Goal: Entertainment & Leisure: Consume media (video, audio)

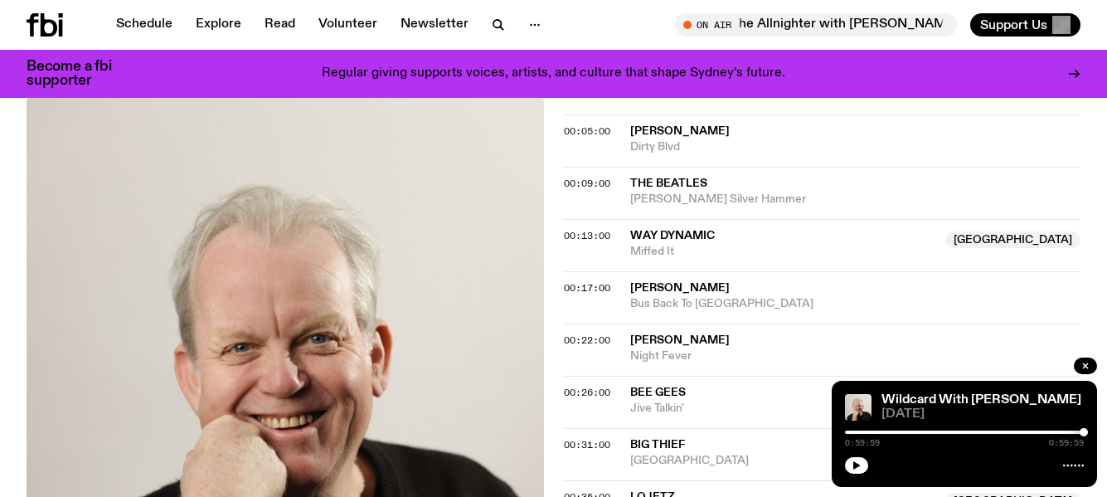
scroll to position [580, 0]
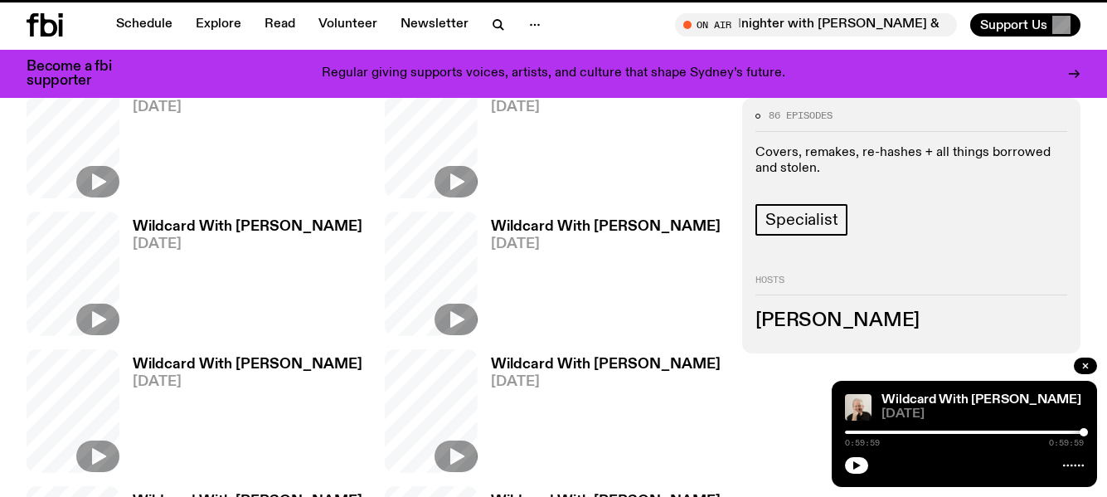
scroll to position [659, 0]
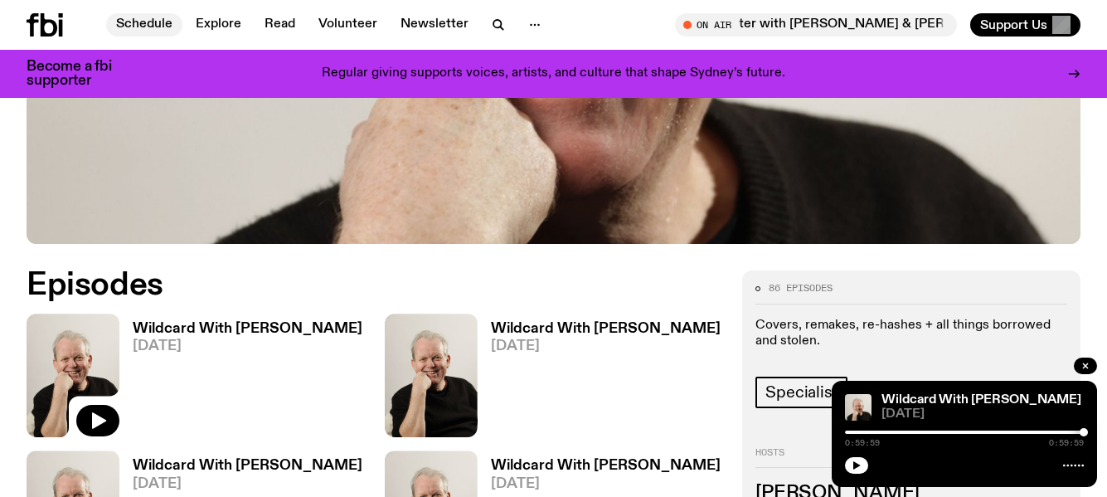
click at [144, 20] on link "Schedule" at bounding box center [144, 24] width 76 height 23
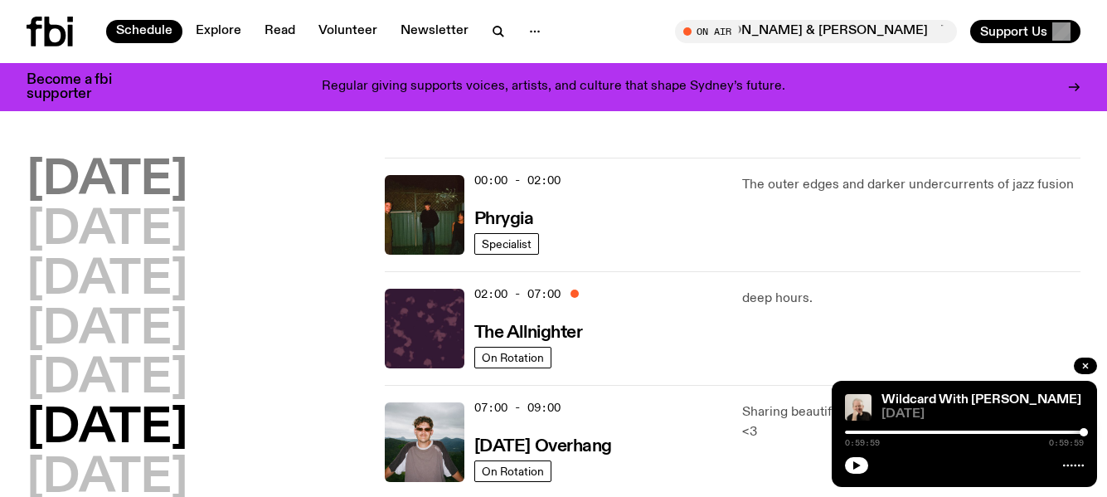
click at [148, 173] on h2 "[DATE]" at bounding box center [107, 181] width 161 height 46
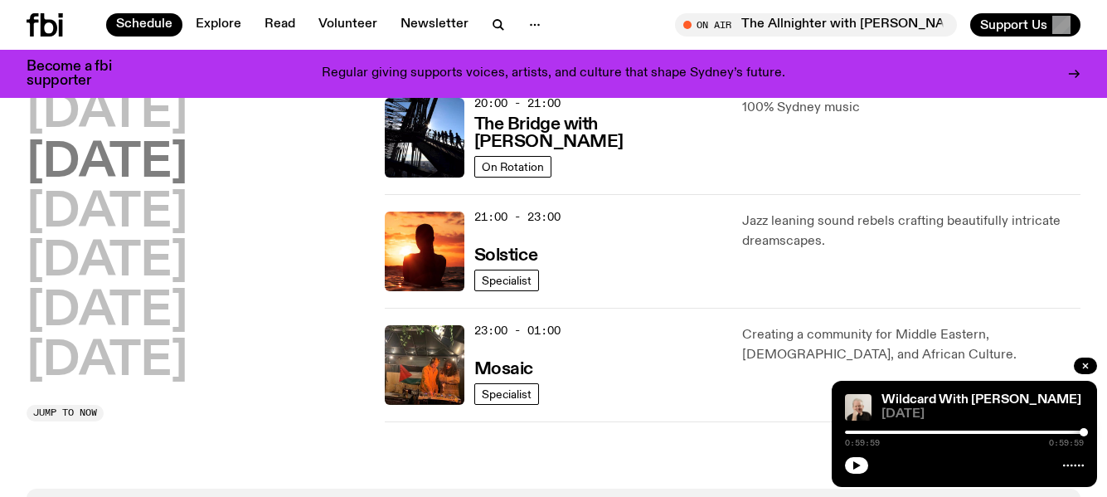
scroll to position [876, 0]
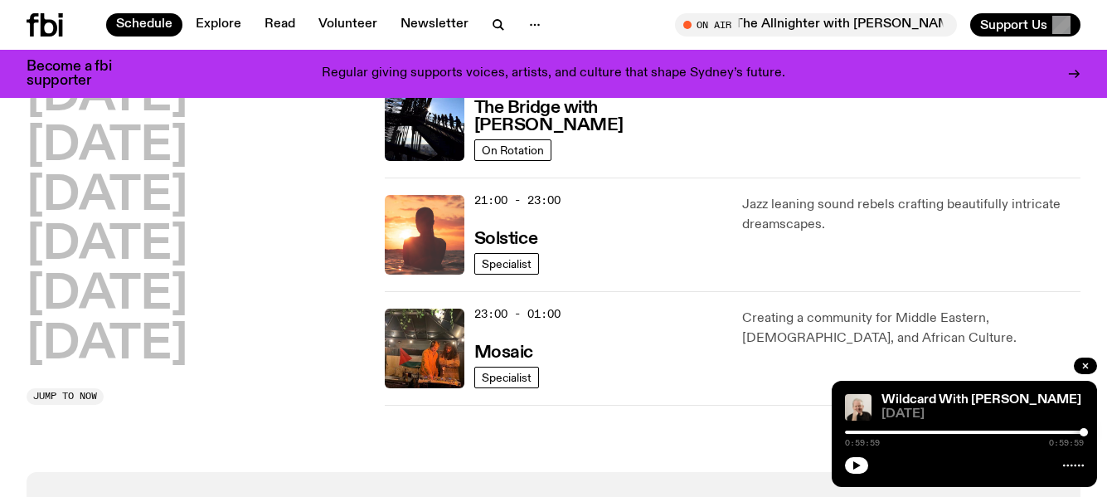
click at [419, 227] on img at bounding box center [425, 235] width 80 height 80
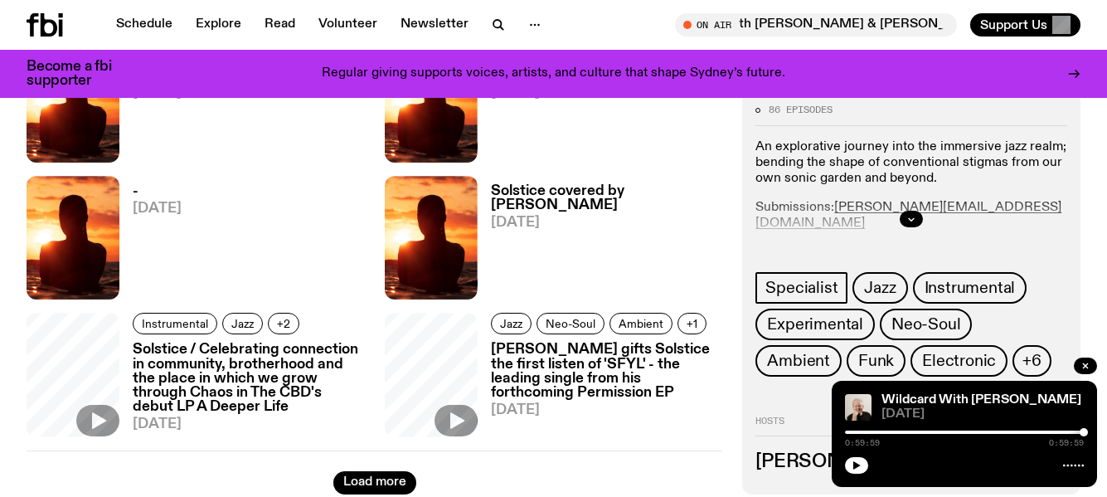
scroll to position [982, 0]
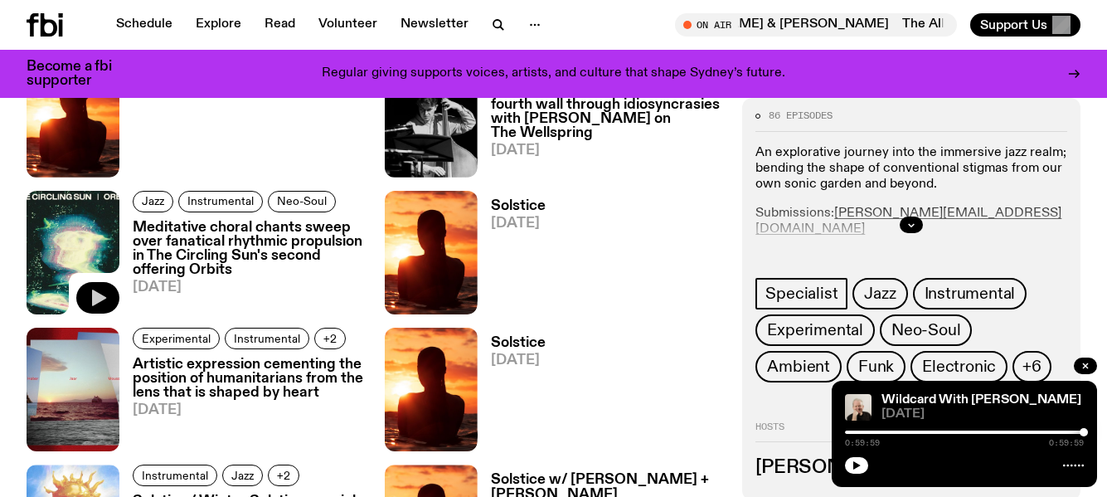
click at [95, 290] on icon "button" at bounding box center [98, 298] width 20 height 20
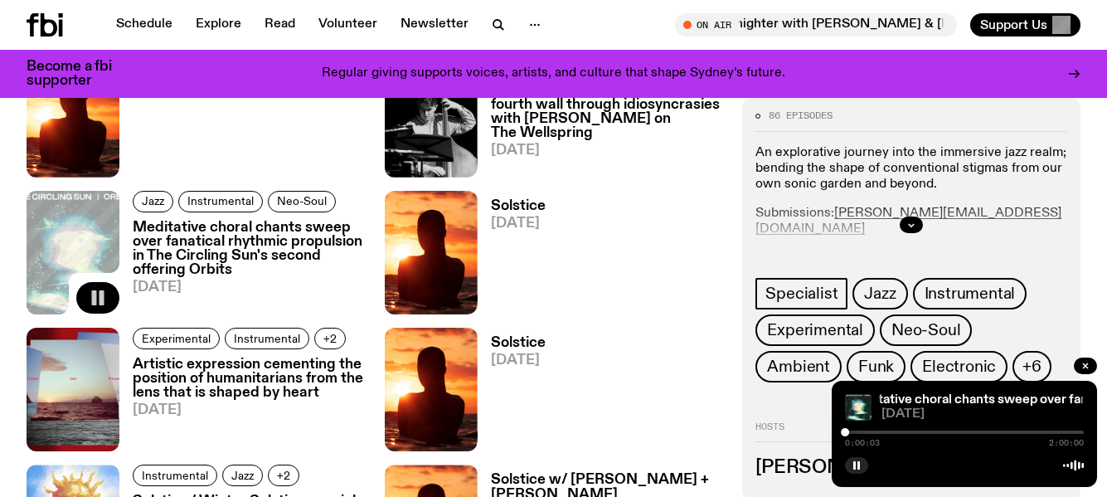
click at [858, 429] on div "0:00:03 2:00:00" at bounding box center [964, 437] width 239 height 20
drag, startPoint x: 844, startPoint y: 429, endPoint x: 854, endPoint y: 427, distance: 10.9
click at [854, 427] on div "0:04:35 2:00:00" at bounding box center [964, 437] width 239 height 20
